Goal: Check status: Check status

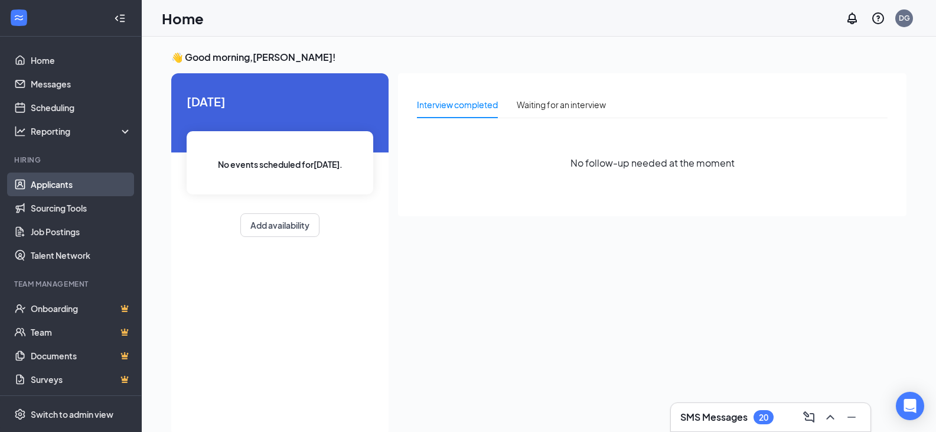
click at [61, 183] on link "Applicants" at bounding box center [81, 184] width 101 height 24
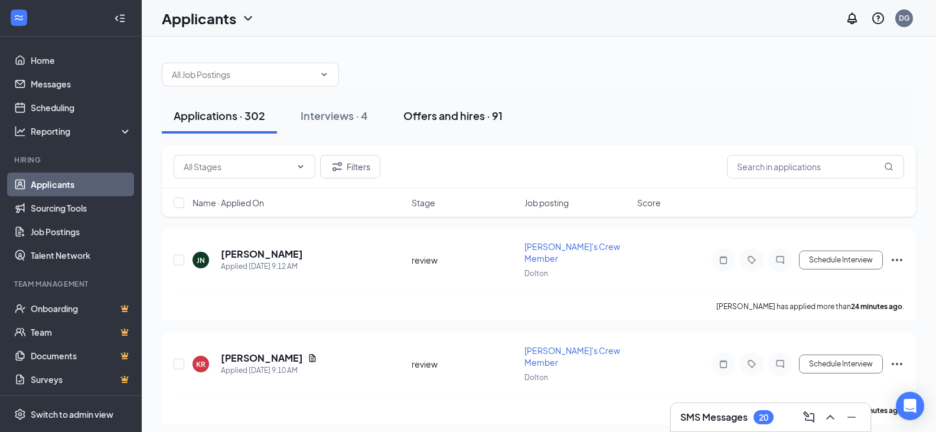
click at [461, 121] on div "Offers and hires · 91" at bounding box center [452, 115] width 99 height 15
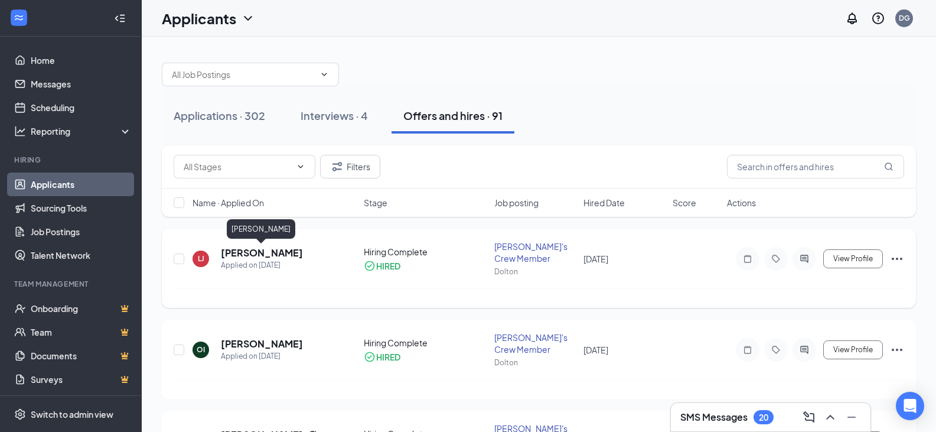
click at [252, 247] on h5 "[PERSON_NAME]" at bounding box center [262, 252] width 82 height 13
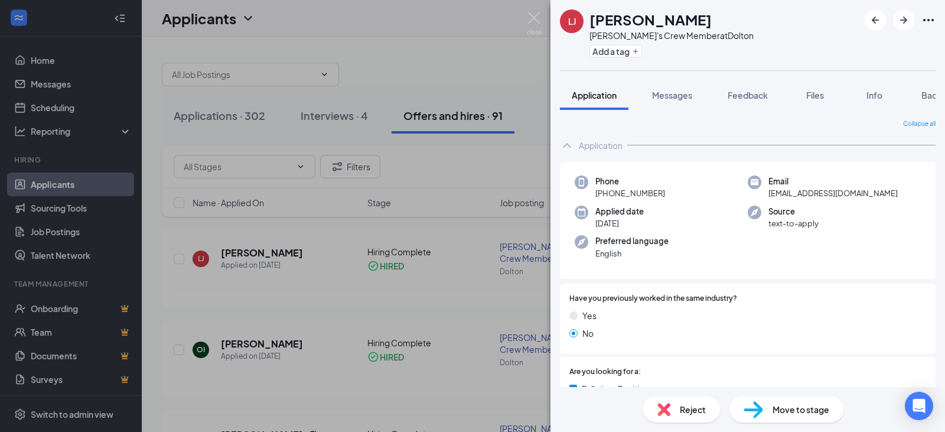
click at [463, 157] on div "LJ [PERSON_NAME] [PERSON_NAME]'s Crew Member at [GEOGRAPHIC_DATA] Add a tag App…" at bounding box center [472, 216] width 945 height 432
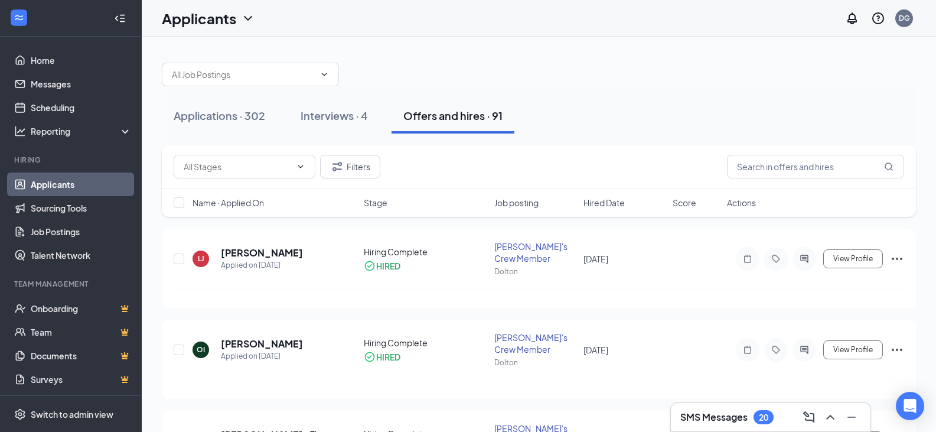
click at [624, 133] on div "Applications · 302 Interviews · 4 Offers and hires · 91" at bounding box center [539, 115] width 754 height 59
